Goal: Obtain resource: Obtain resource

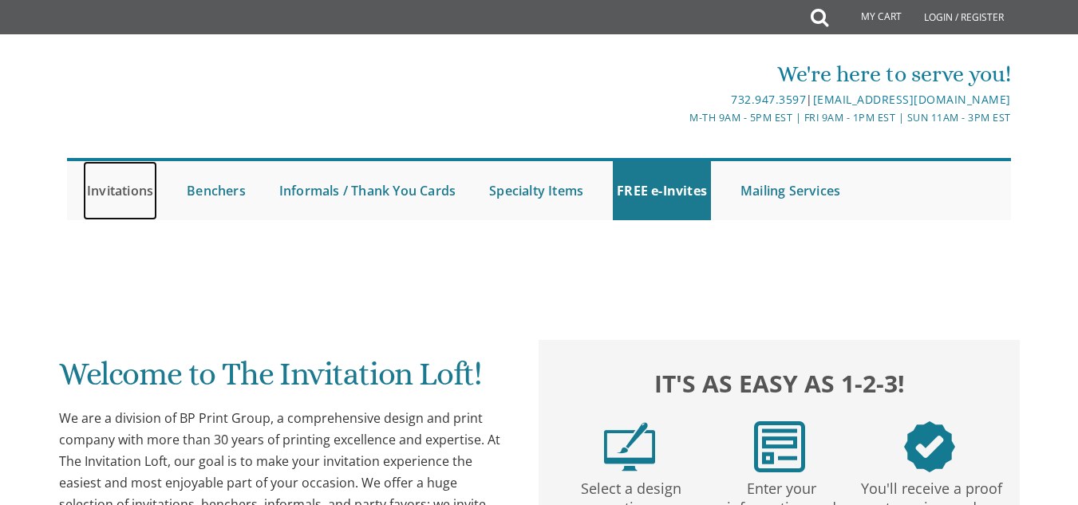
click at [115, 174] on link "Invitations" at bounding box center [120, 190] width 74 height 59
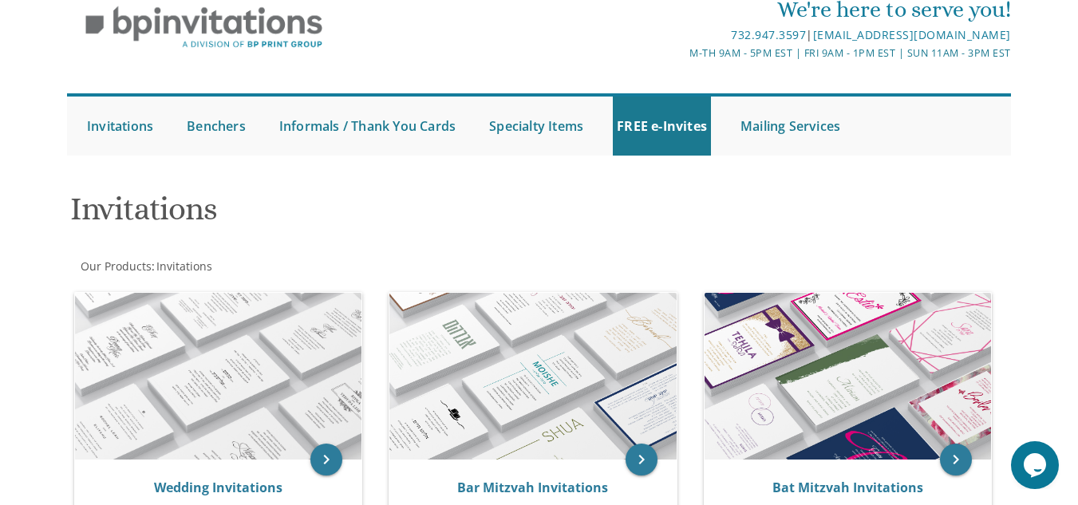
scroll to position [60, 0]
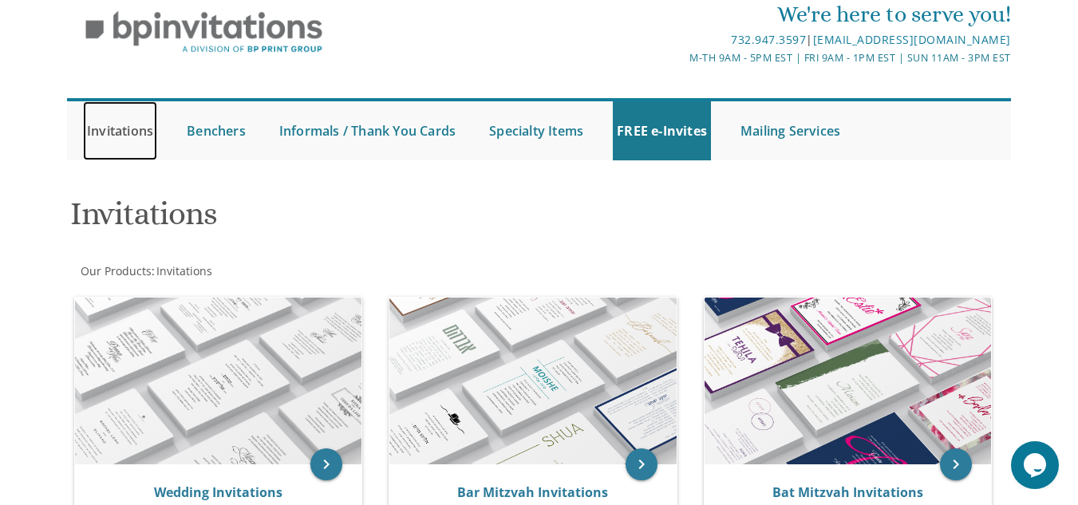
click at [122, 142] on link "Invitations" at bounding box center [120, 130] width 74 height 59
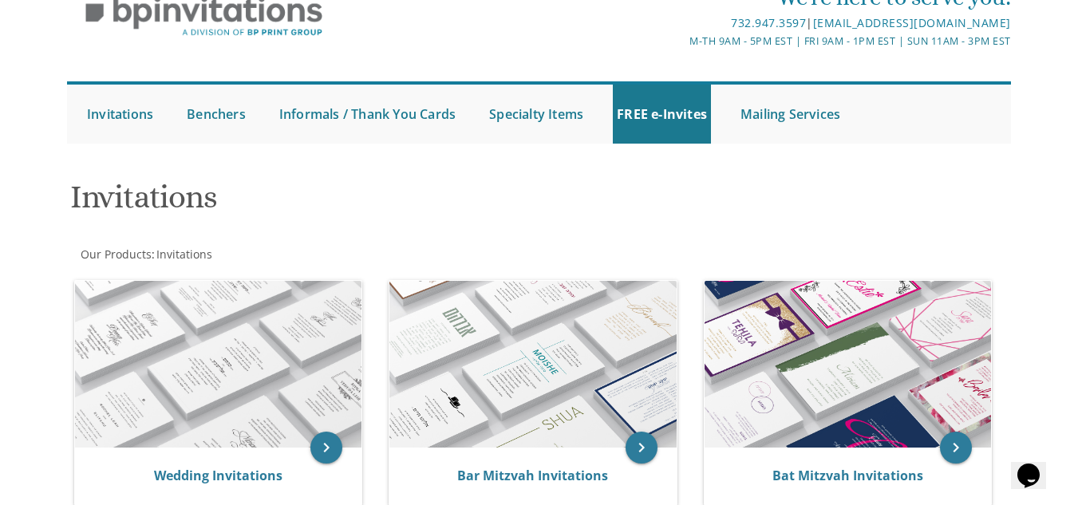
scroll to position [65, 0]
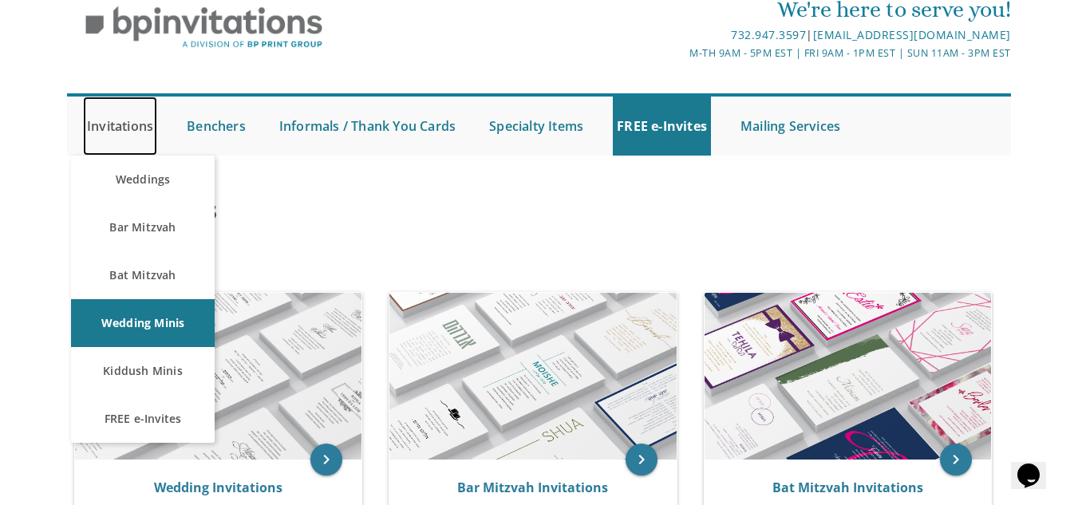
click at [105, 129] on link "Invitations" at bounding box center [120, 126] width 74 height 59
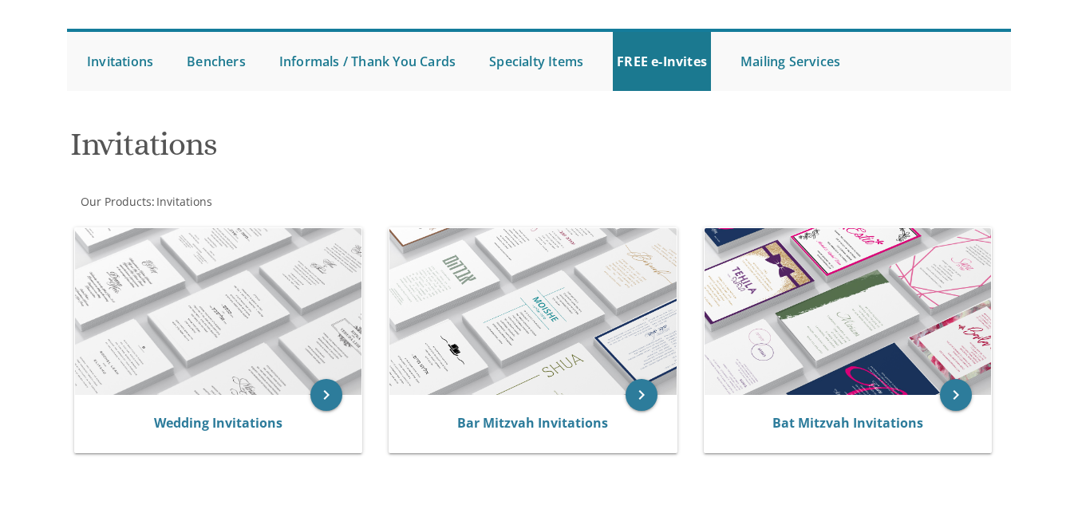
scroll to position [96, 0]
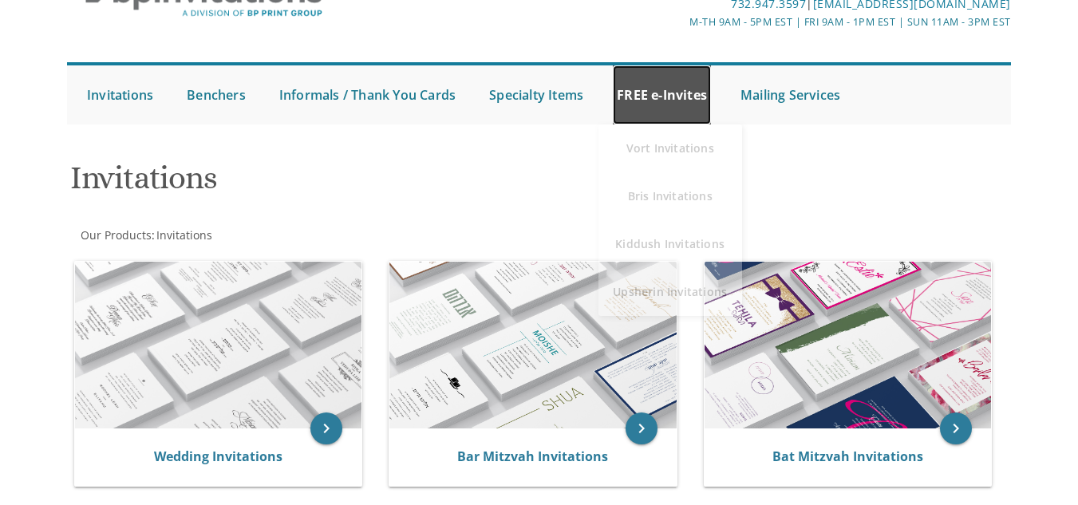
click at [656, 124] on link "FREE e-Invites" at bounding box center [662, 94] width 98 height 59
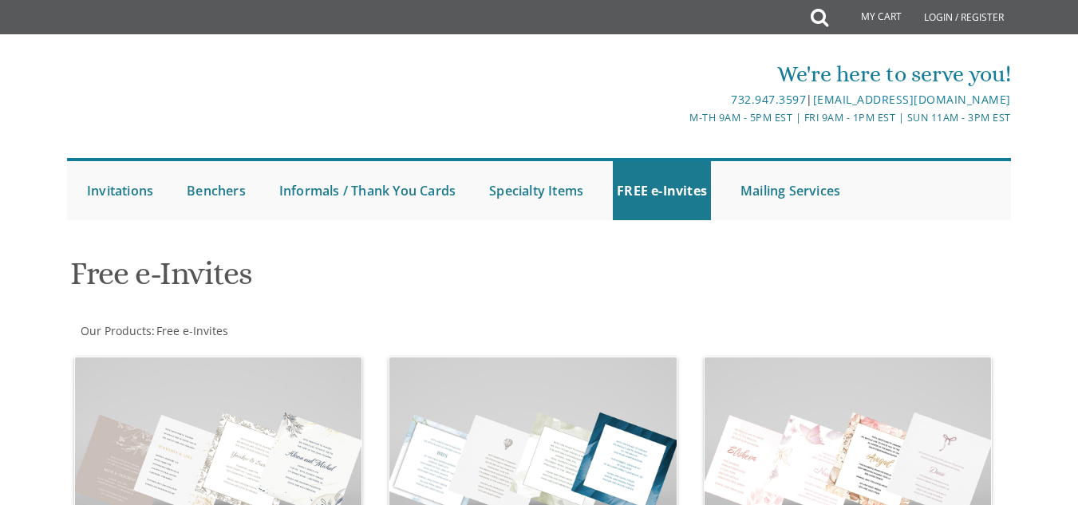
scroll to position [441, 0]
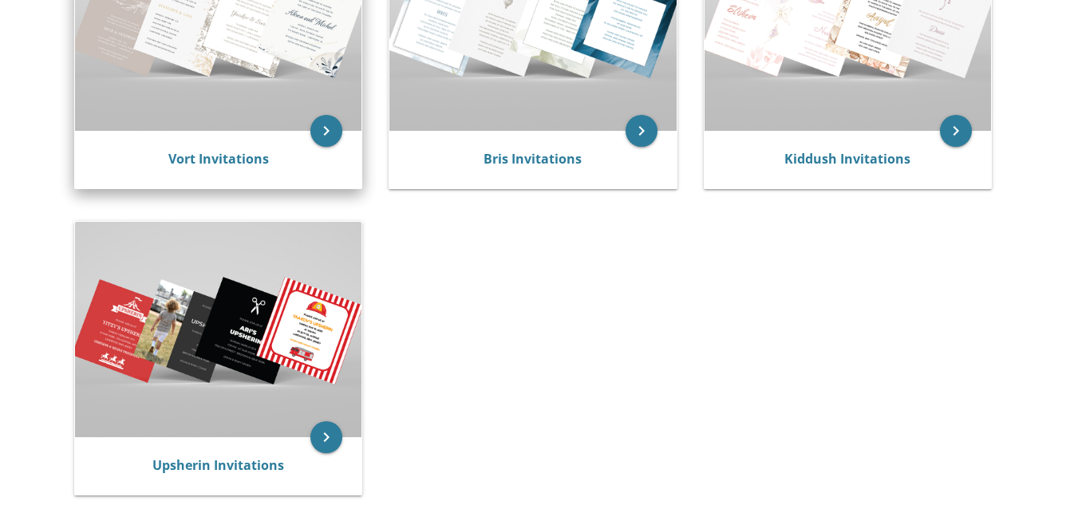
click at [221, 131] on img at bounding box center [218, 23] width 287 height 215
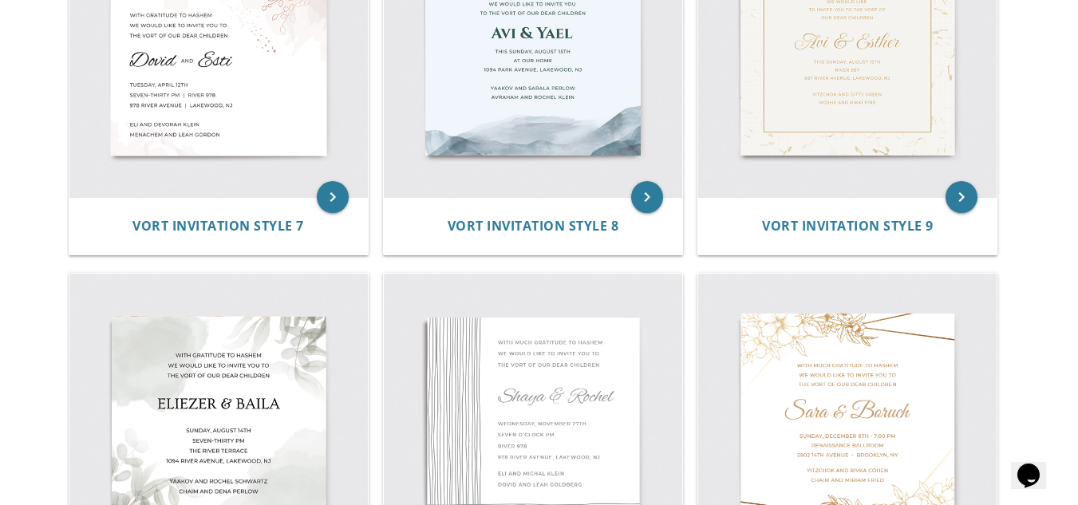
scroll to position [1064, 0]
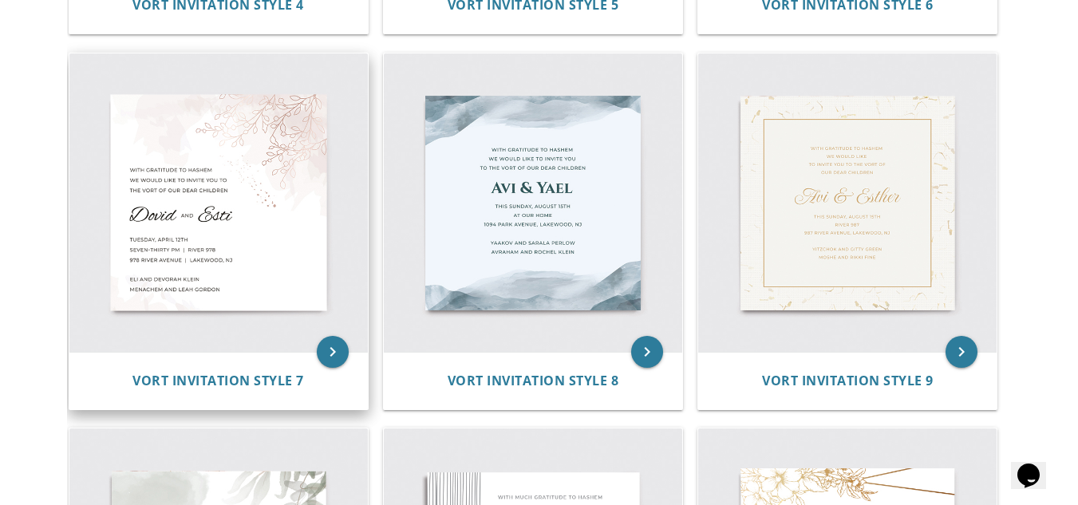
click at [285, 133] on img at bounding box center [218, 202] width 299 height 299
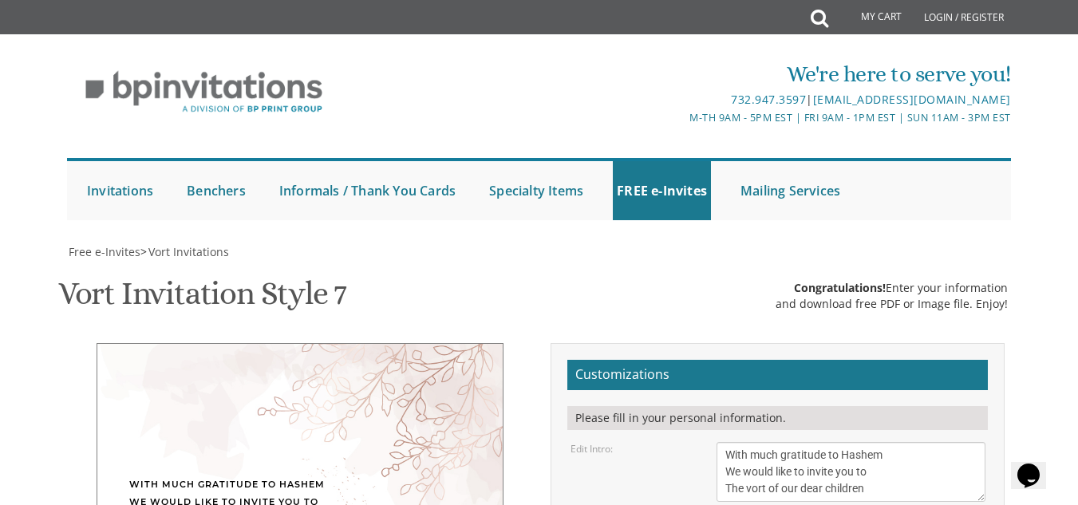
scroll to position [464, 0]
drag, startPoint x: 802, startPoint y: 119, endPoint x: 654, endPoint y: 136, distance: 148.7
type textarea "Rivka & Meyer"
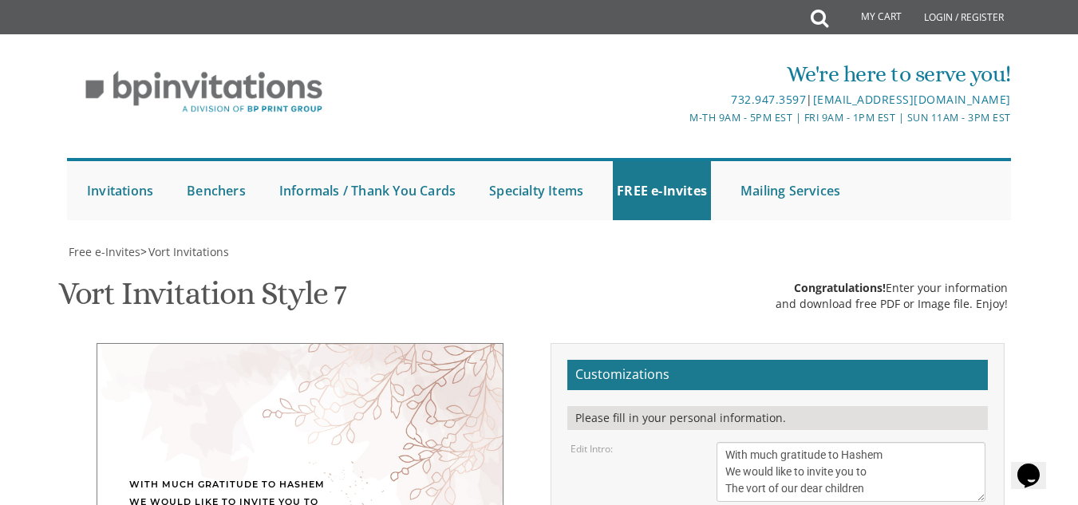
type textarea "Sunday, October 19th 7 PM | Prospect Park Yeshiva 1601 Ave R | Brooklyn, NY"
drag, startPoint x: 856, startPoint y: 211, endPoint x: 785, endPoint y: 247, distance: 79.6
drag, startPoint x: 856, startPoint y: 228, endPoint x: 689, endPoint y: 224, distance: 167.7
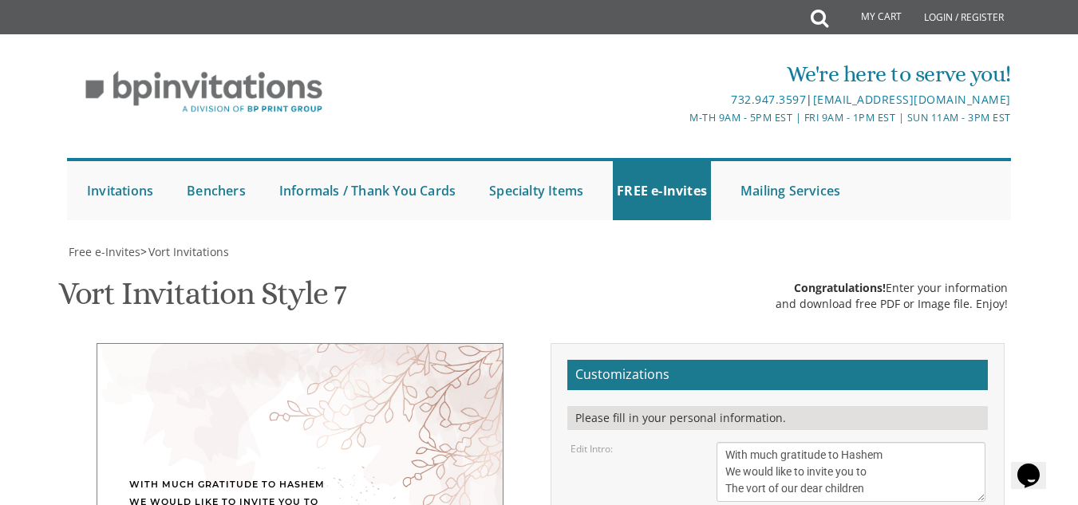
drag, startPoint x: 854, startPoint y: 248, endPoint x: 726, endPoint y: 250, distance: 127.7
type textarea "Moshe Zvi and Nechami Kelman Dovid and Aliza Lehrer"
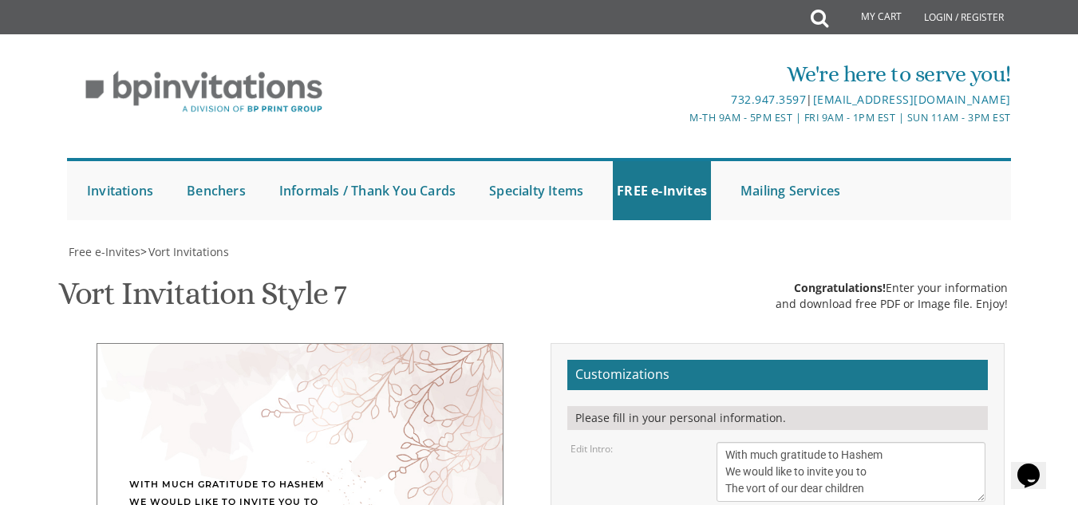
type input "adinakelman01@gmail.com"
